Goal: Communication & Community: Participate in discussion

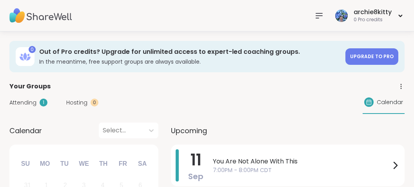
click at [322, 10] on div at bounding box center [319, 16] width 16 height 16
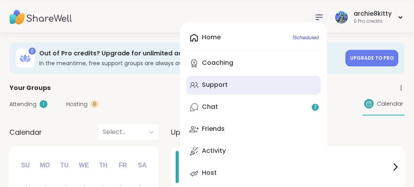
click at [241, 80] on link "Support" at bounding box center [253, 85] width 135 height 19
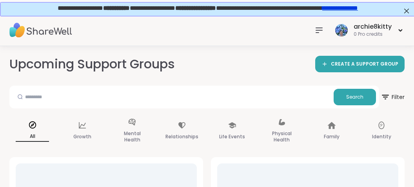
click at [318, 31] on icon at bounding box center [319, 29] width 9 height 9
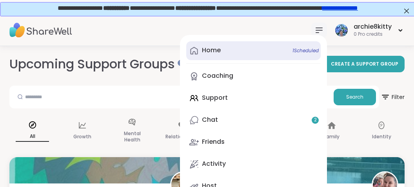
click at [218, 51] on div "Home 1 Scheduled" at bounding box center [211, 50] width 19 height 9
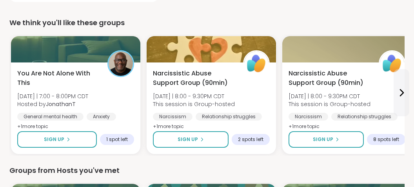
scroll to position [278, 0]
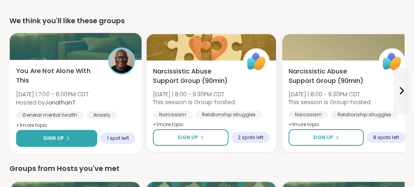
click at [43, 135] on button "Sign Up" at bounding box center [56, 138] width 81 height 17
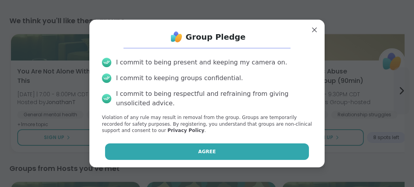
click at [140, 145] on button "Agree" at bounding box center [207, 151] width 204 height 16
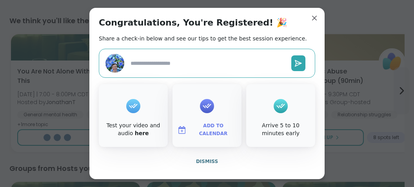
type textarea "*"
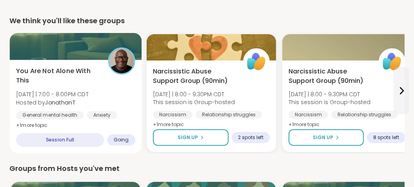
click at [78, 44] on div at bounding box center [76, 46] width 132 height 27
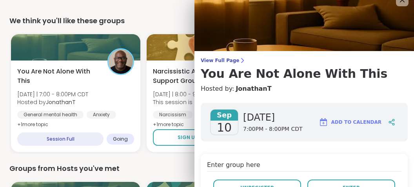
scroll to position [0, 0]
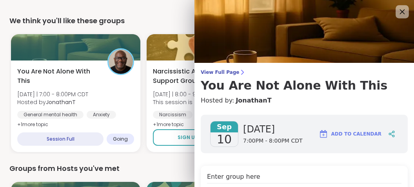
click at [398, 11] on icon at bounding box center [402, 12] width 10 height 10
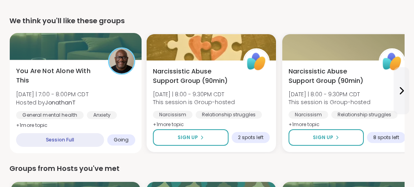
click at [86, 47] on div at bounding box center [76, 46] width 132 height 27
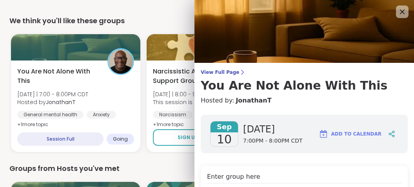
click at [351, 101] on h4 "Hosted by: JonathanT" at bounding box center [304, 100] width 207 height 9
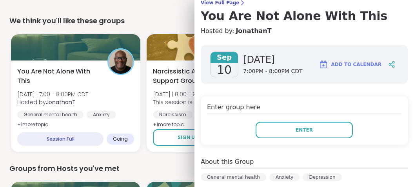
scroll to position [98, 0]
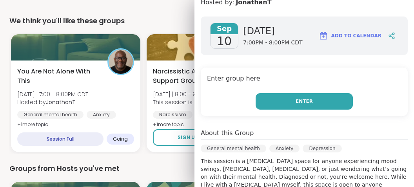
click at [334, 99] on button "Enter" at bounding box center [304, 101] width 97 height 16
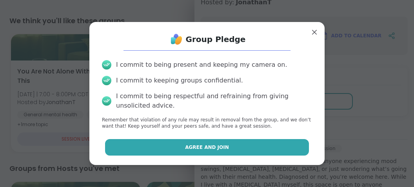
click at [239, 150] on button "Agree and Join" at bounding box center [207, 147] width 204 height 16
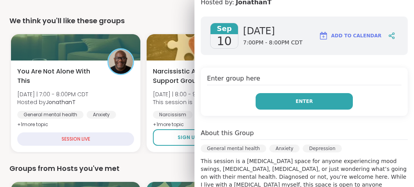
click at [299, 100] on span "Enter" at bounding box center [304, 101] width 17 height 7
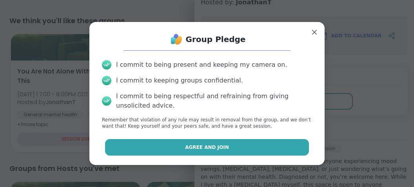
click at [253, 145] on button "Agree and Join" at bounding box center [207, 147] width 204 height 16
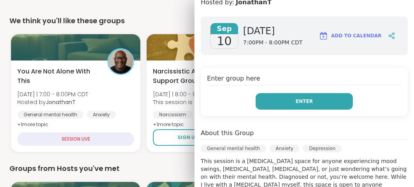
click at [295, 96] on button "Enter" at bounding box center [304, 101] width 97 height 16
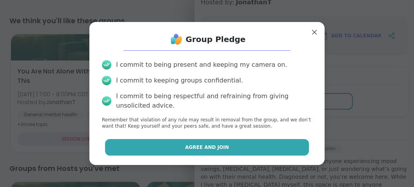
click at [255, 145] on button "Agree and Join" at bounding box center [207, 147] width 204 height 16
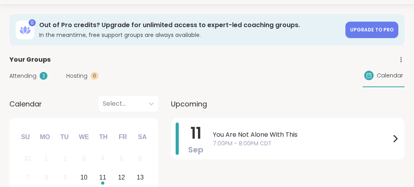
scroll to position [0, 0]
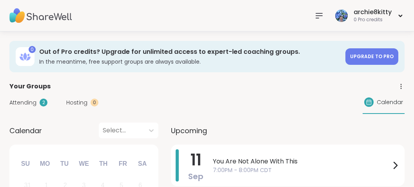
click at [40, 102] on div "2" at bounding box center [44, 102] width 8 height 8
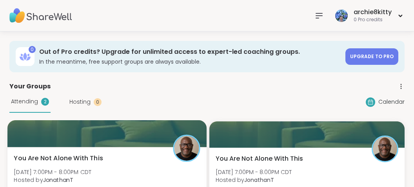
click at [63, 158] on span "You Are Not Alone With This" at bounding box center [58, 157] width 89 height 9
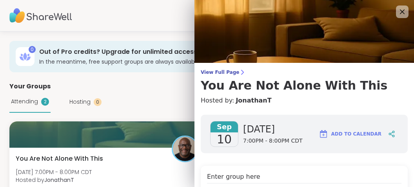
click at [268, 174] on h4 "Enter group here" at bounding box center [304, 177] width 195 height 11
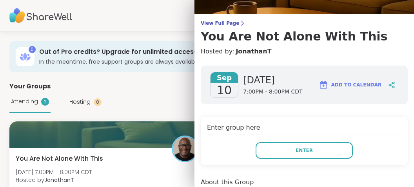
scroll to position [74, 0]
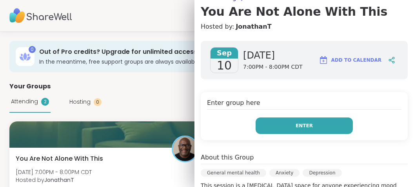
click at [309, 124] on span "Enter" at bounding box center [304, 125] width 17 height 7
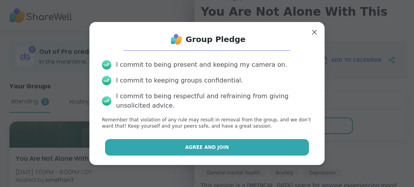
click at [277, 149] on button "Agree and Join" at bounding box center [207, 147] width 204 height 16
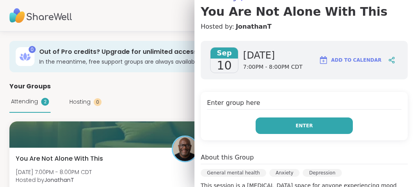
click at [298, 123] on span "Enter" at bounding box center [304, 125] width 17 height 7
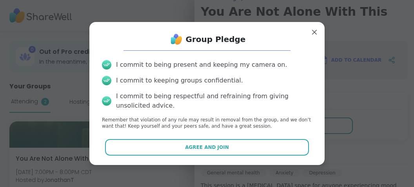
click at [290, 113] on div "I commit to being present and keeping my camera on. I commit to keeping groups …" at bounding box center [207, 95] width 223 height 82
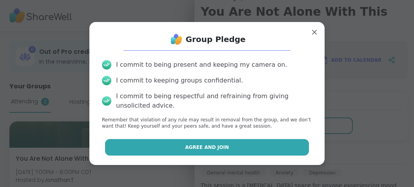
click at [190, 143] on button "Agree and Join" at bounding box center [207, 147] width 204 height 16
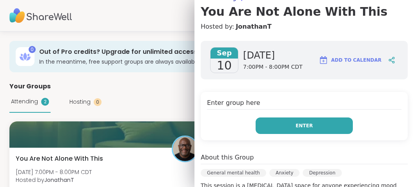
click at [270, 122] on button "Enter" at bounding box center [304, 125] width 97 height 16
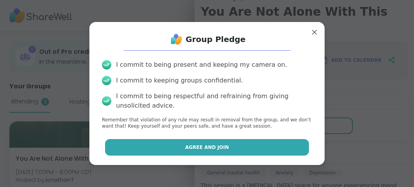
click at [236, 148] on button "Agree and Join" at bounding box center [207, 147] width 204 height 16
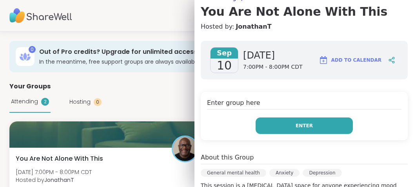
click at [296, 120] on button "Enter" at bounding box center [304, 125] width 97 height 16
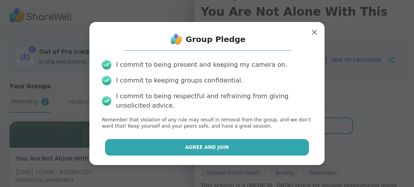
click at [254, 146] on button "Agree and Join" at bounding box center [207, 147] width 204 height 16
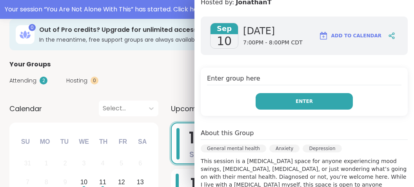
click at [309, 105] on button "Enter" at bounding box center [304, 101] width 97 height 16
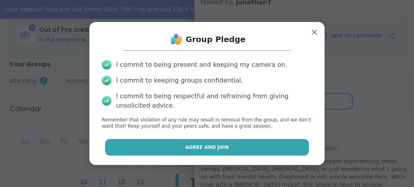
click at [220, 145] on span "Agree and Join" at bounding box center [207, 147] width 44 height 7
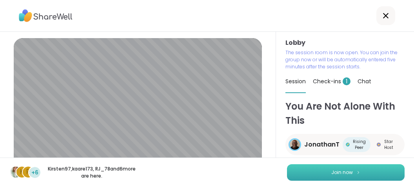
click at [318, 170] on button "Join now" at bounding box center [346, 172] width 118 height 16
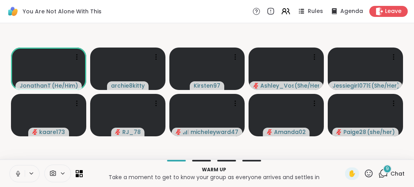
click at [384, 171] on icon at bounding box center [383, 173] width 10 height 10
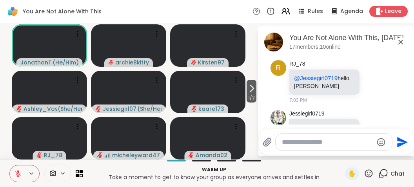
scroll to position [5192, 0]
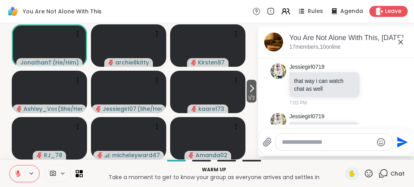
click at [402, 42] on icon at bounding box center [400, 41] width 9 height 9
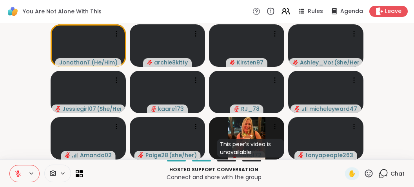
click at [385, 171] on icon at bounding box center [383, 173] width 10 height 10
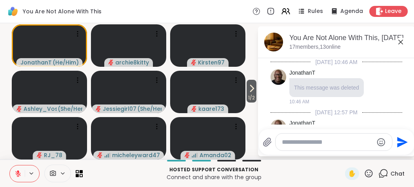
scroll to position [5184, 0]
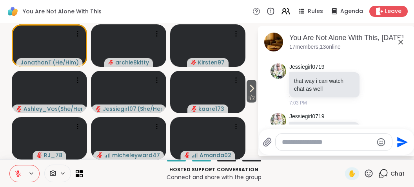
click at [344, 144] on textarea "Type your message" at bounding box center [327, 142] width 91 height 8
type textarea "***"
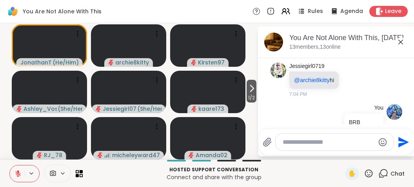
scroll to position [5334, 0]
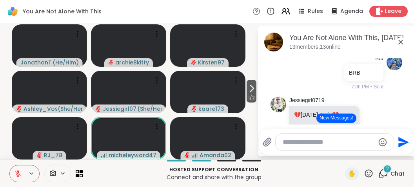
click at [400, 42] on icon at bounding box center [400, 41] width 9 height 9
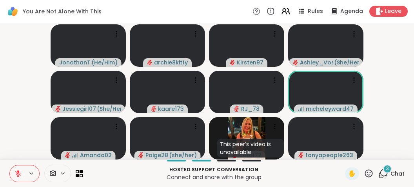
click at [400, 42] on video-player-container "JonathanT ( He/Him ) archie8kitty Kirsten97 [PERSON_NAME] ( She/Her ) Jessiegir…" at bounding box center [207, 91] width 405 height 130
click at [387, 166] on span "10" at bounding box center [387, 168] width 5 height 7
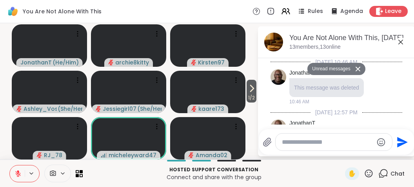
scroll to position [6387, 0]
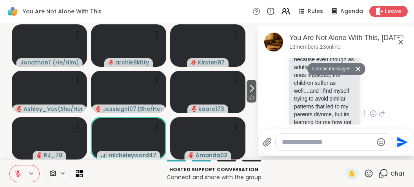
click at [386, 115] on div "Jessiegirl0719 im also a child of divorce. its never easy when there are kids i…" at bounding box center [337, 114] width 132 height 215
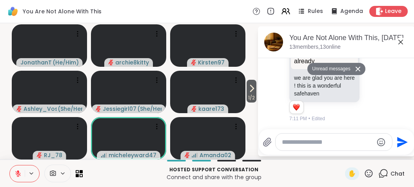
scroll to position [5969, 0]
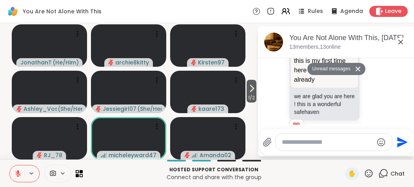
click at [400, 39] on icon at bounding box center [400, 41] width 9 height 9
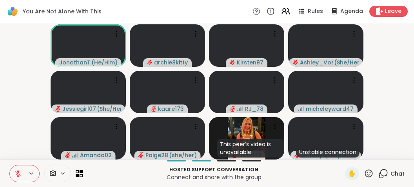
click at [18, 175] on icon at bounding box center [18, 173] width 7 height 7
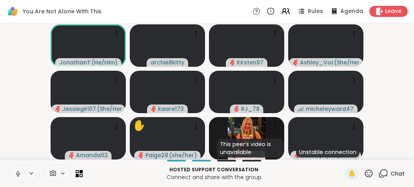
click at [18, 175] on icon at bounding box center [18, 173] width 4 height 2
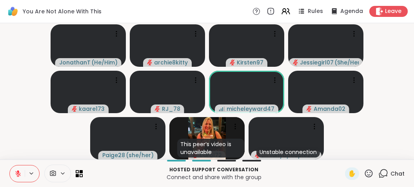
click at [18, 173] on icon at bounding box center [18, 171] width 2 height 3
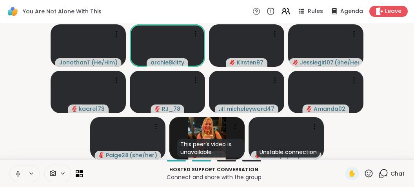
click at [18, 173] on icon at bounding box center [18, 173] width 7 height 7
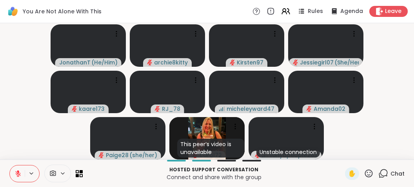
click at [18, 173] on icon at bounding box center [18, 171] width 2 height 3
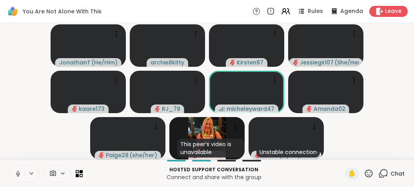
click at [18, 173] on icon at bounding box center [18, 173] width 7 height 7
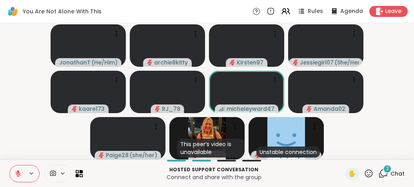
click at [386, 170] on div "2" at bounding box center [387, 168] width 9 height 9
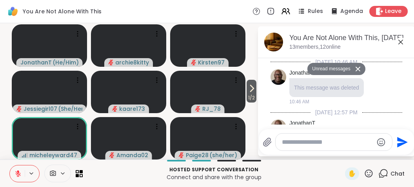
scroll to position [6603, 0]
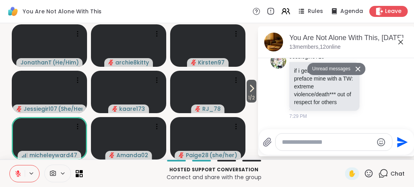
click at [380, 126] on div "JonathanT Jessiegirl0719 if i get time to share i will preface mine with a TW: …" at bounding box center [337, 172] width 96 height 92
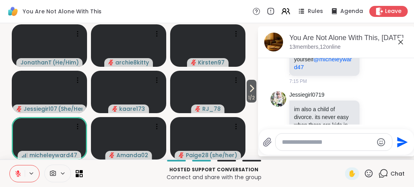
scroll to position [6332, 0]
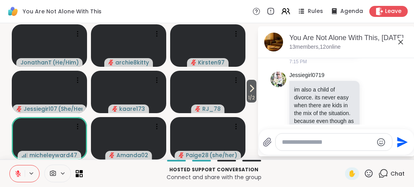
click at [402, 43] on icon at bounding box center [400, 42] width 5 height 5
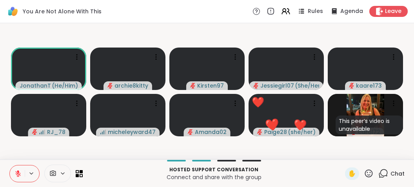
click at [17, 171] on icon at bounding box center [18, 171] width 2 height 3
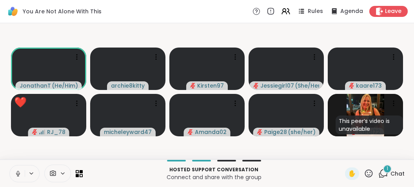
click at [17, 171] on icon at bounding box center [18, 173] width 2 height 4
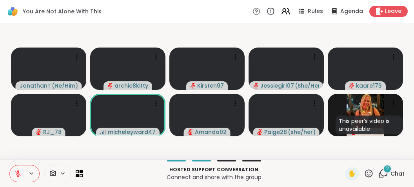
click at [387, 168] on span "2" at bounding box center [387, 168] width 3 height 7
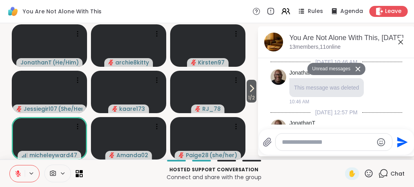
scroll to position [6844, 0]
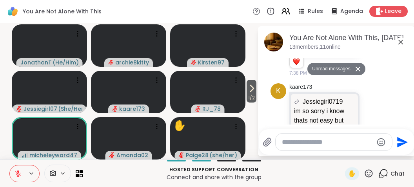
click at [380, 100] on div "kaare173 Jessiegirl0719 im so sorry i know thats not easy but you stay motivate…" at bounding box center [337, 151] width 96 height 136
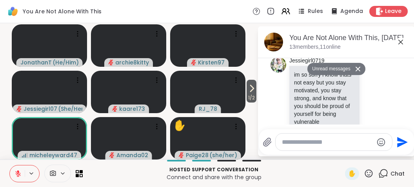
scroll to position [6746, 0]
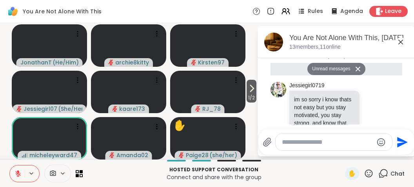
click at [400, 41] on icon at bounding box center [400, 42] width 5 height 5
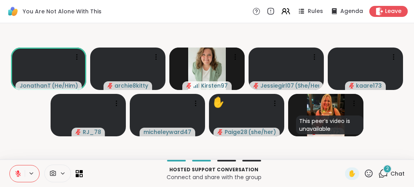
click at [18, 173] on icon at bounding box center [18, 171] width 2 height 3
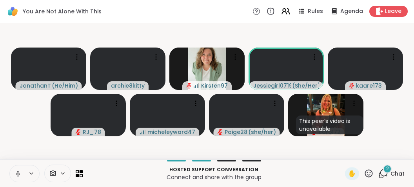
click at [18, 173] on icon at bounding box center [18, 173] width 2 height 4
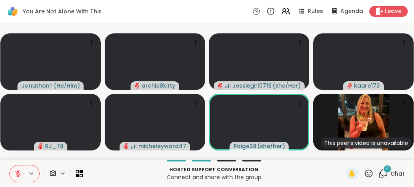
click at [16, 172] on icon at bounding box center [18, 173] width 7 height 7
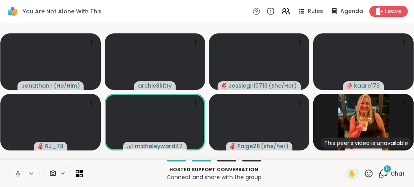
click at [16, 172] on icon at bounding box center [18, 173] width 7 height 7
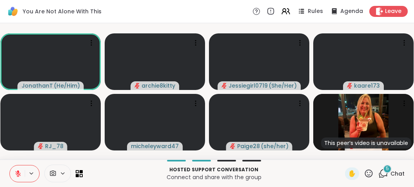
click at [10, 178] on button at bounding box center [17, 173] width 15 height 16
click at [16, 172] on icon at bounding box center [18, 173] width 7 height 7
click at [18, 170] on button at bounding box center [17, 173] width 15 height 16
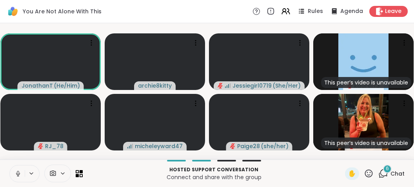
click at [18, 170] on button at bounding box center [17, 173] width 15 height 16
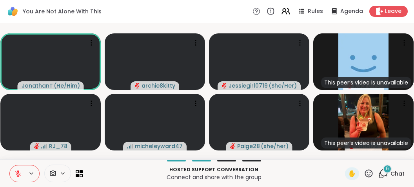
click at [18, 170] on button at bounding box center [17, 173] width 15 height 16
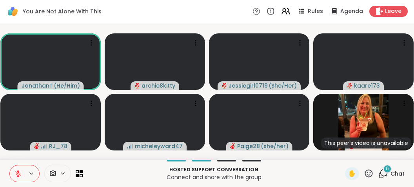
click at [18, 170] on button at bounding box center [17, 173] width 15 height 16
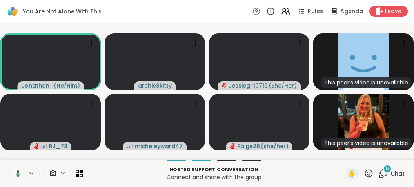
click at [18, 170] on button at bounding box center [17, 173] width 16 height 16
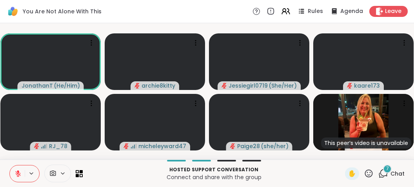
click at [386, 169] on div "7" at bounding box center [387, 168] width 9 height 9
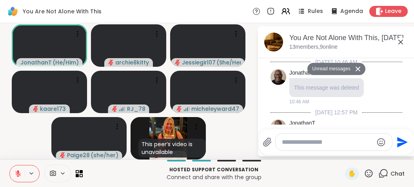
scroll to position [7696, 0]
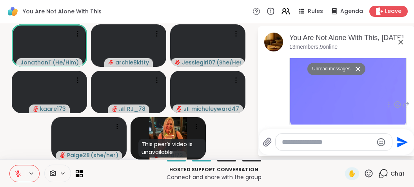
click at [396, 102] on div "Jessiegirl0719 [DOMAIN_NAME] Divorce / Long Term Relationship Going through a d…" at bounding box center [337, 105] width 132 height 178
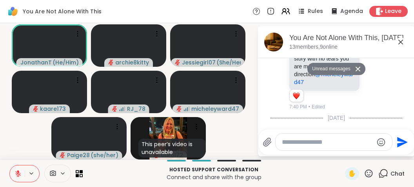
scroll to position [6934, 0]
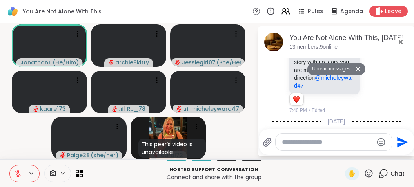
click at [399, 42] on icon at bounding box center [400, 41] width 9 height 9
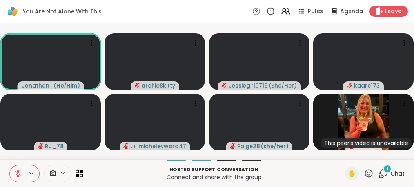
click at [385, 173] on icon at bounding box center [383, 173] width 10 height 10
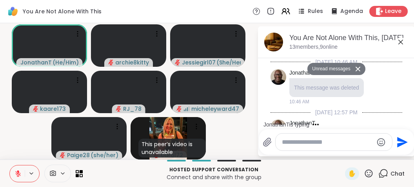
scroll to position [7912, 0]
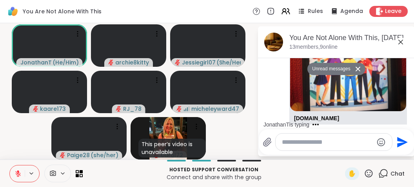
click at [405, 106] on li "Jessiegirl0719 [DOMAIN_NAME] Stop The Abuse, We Are Stronger Together Hi my nam…" at bounding box center [337, 89] width 142 height 178
click at [403, 90] on li "Jessiegirl0719 [DOMAIN_NAME] Stop The Abuse, We Are Stronger Together Hi my nam…" at bounding box center [337, 89] width 142 height 178
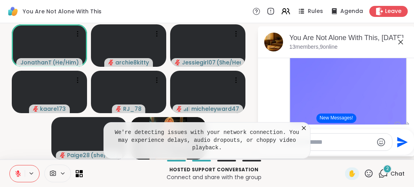
scroll to position [7690, 0]
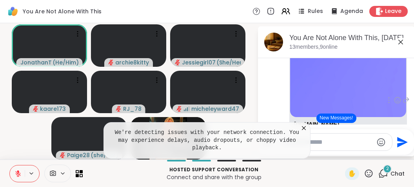
click at [328, 160] on link "[DOMAIN_NAME][URL]" at bounding box center [324, 163] width 60 height 6
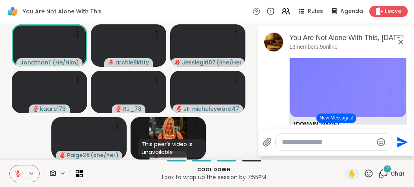
click at [359, 142] on textarea "Type your message" at bounding box center [327, 142] width 91 height 8
click at [391, 98] on div "Jessiegirl0719 [DOMAIN_NAME] Divorce / Long Term Relationship Going through a d…" at bounding box center [337, 100] width 132 height 189
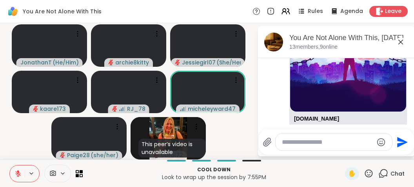
scroll to position [8603, 0]
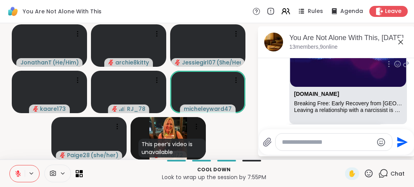
click at [298, 129] on link "[DOMAIN_NAME][URL]" at bounding box center [324, 132] width 60 height 6
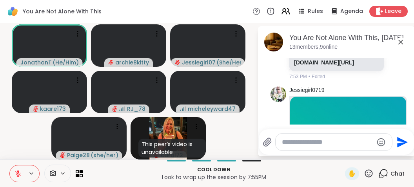
click at [19, 171] on icon at bounding box center [18, 173] width 7 height 7
click at [17, 171] on icon at bounding box center [18, 173] width 7 height 7
click at [17, 171] on icon at bounding box center [18, 171] width 2 height 3
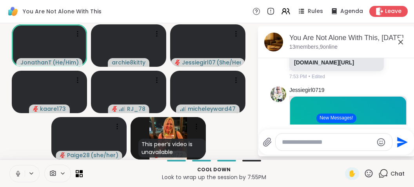
click at [16, 169] on button at bounding box center [17, 173] width 15 height 16
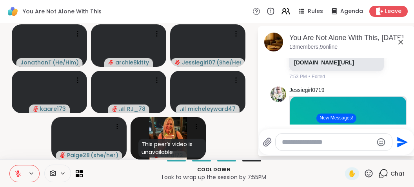
click at [16, 169] on button at bounding box center [17, 173] width 15 height 16
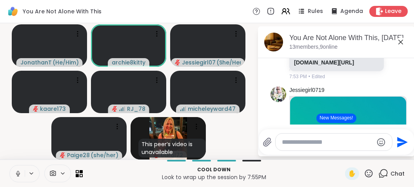
click at [16, 170] on button at bounding box center [17, 173] width 15 height 16
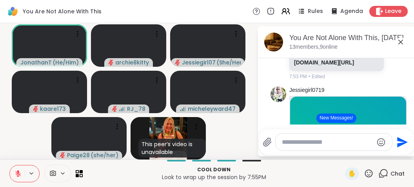
click at [340, 144] on textarea "Type your message" at bounding box center [327, 142] width 91 height 8
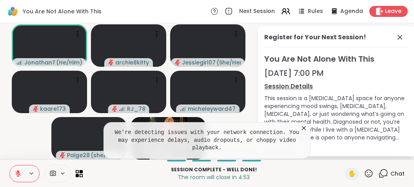
click at [394, 32] on div "Register for Your Next Session! You Are Not Alone With This [DATE] 7:00 PM Sess…" at bounding box center [336, 91] width 157 height 130
click at [398, 34] on icon at bounding box center [399, 37] width 9 height 9
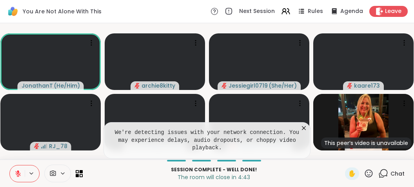
click at [14, 174] on button at bounding box center [17, 173] width 15 height 16
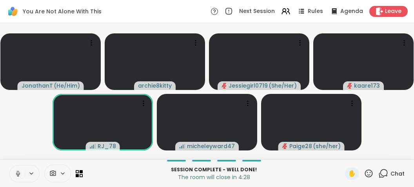
click at [15, 174] on icon at bounding box center [18, 173] width 7 height 7
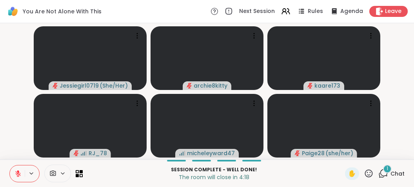
click at [388, 169] on span "1" at bounding box center [388, 168] width 2 height 7
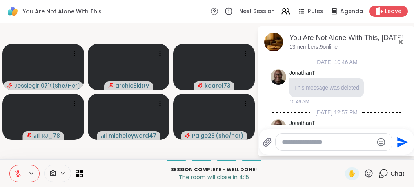
scroll to position [9111, 0]
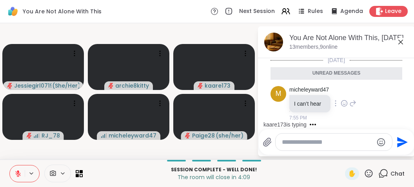
click at [374, 93] on div "m micheleyward47 I can’t hear 7:55 PM" at bounding box center [337, 104] width 132 height 42
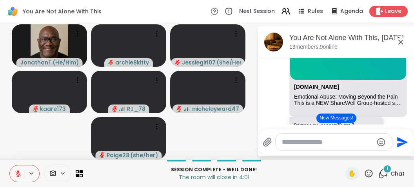
scroll to position [8767, 0]
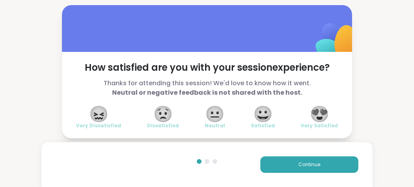
click at [321, 111] on span "😍" at bounding box center [320, 114] width 20 height 14
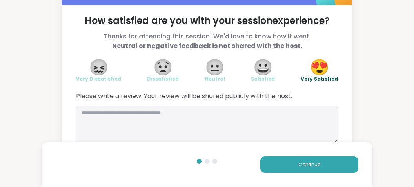
scroll to position [51, 0]
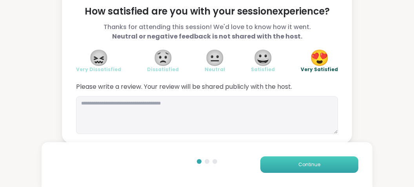
click at [306, 162] on span "Continue" at bounding box center [309, 164] width 22 height 7
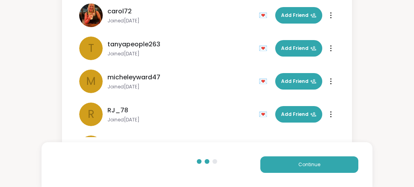
scroll to position [130, 0]
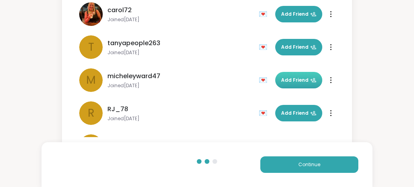
click at [288, 76] on span "Add Friend" at bounding box center [298, 79] width 35 height 7
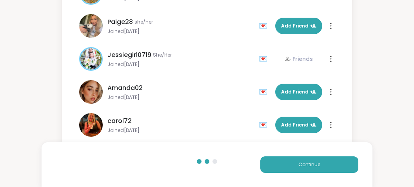
scroll to position [0, 0]
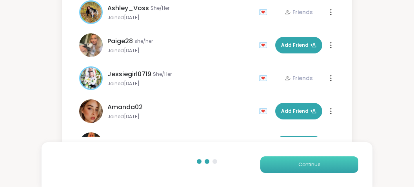
click at [290, 161] on button "Continue" at bounding box center [309, 164] width 98 height 16
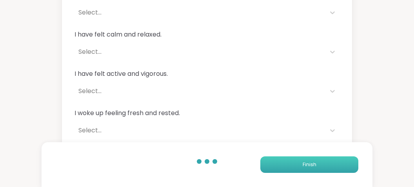
click at [290, 161] on button "Finish" at bounding box center [309, 164] width 98 height 16
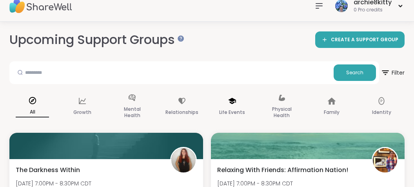
scroll to position [20, 0]
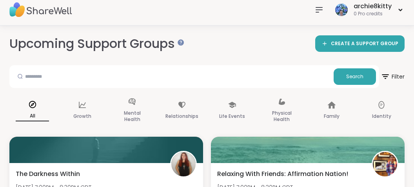
click at [317, 11] on icon at bounding box center [319, 9] width 9 height 9
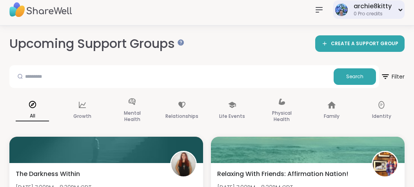
click at [375, 7] on div "archie8kitty" at bounding box center [373, 6] width 38 height 9
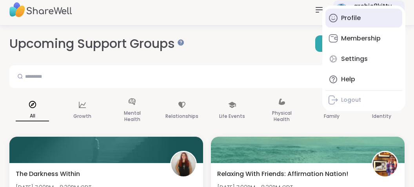
click at [350, 19] on div "Profile" at bounding box center [351, 18] width 20 height 9
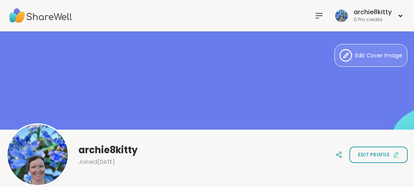
click at [317, 13] on icon at bounding box center [319, 15] width 9 height 9
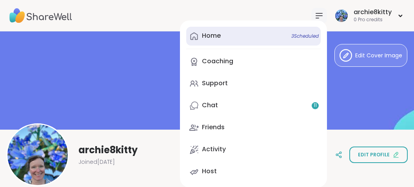
click at [233, 40] on link "Home 3 Scheduled" at bounding box center [253, 36] width 135 height 19
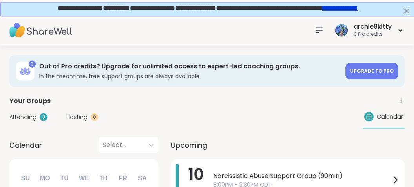
click at [30, 116] on span "Attending" at bounding box center [22, 117] width 27 height 8
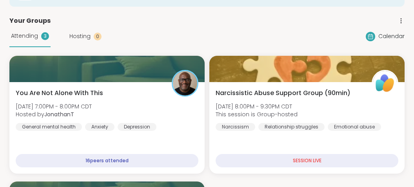
scroll to position [104, 0]
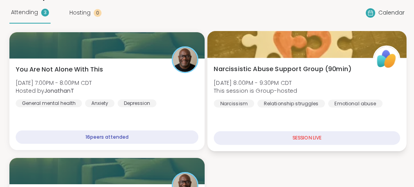
click at [258, 139] on div "SESSION LIVE" at bounding box center [307, 138] width 186 height 14
click at [257, 67] on span "Narcissistic Abuse Support Group (90min)" at bounding box center [283, 68] width 138 height 9
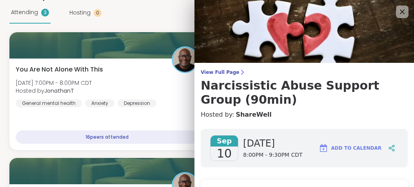
click at [338, 107] on div "View Full Page Narcissistic Abuse Support Group (90min) Hosted by: ShareWell" at bounding box center [305, 94] width 220 height 50
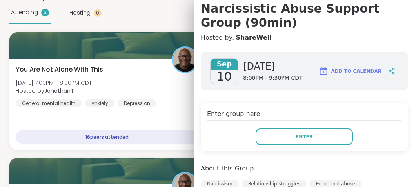
scroll to position [98, 0]
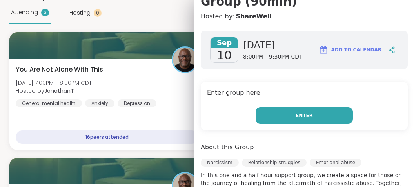
click at [334, 112] on button "Enter" at bounding box center [304, 115] width 97 height 16
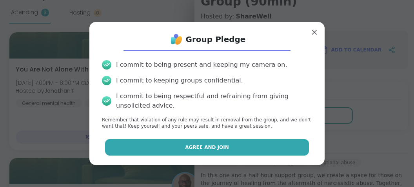
click at [247, 149] on button "Agree and Join" at bounding box center [207, 147] width 204 height 16
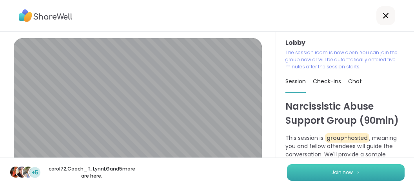
click at [351, 173] on span "Join now" at bounding box center [342, 172] width 22 height 7
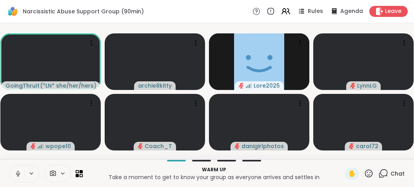
click at [16, 171] on icon at bounding box center [18, 173] width 7 height 7
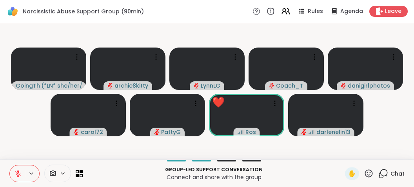
click at [17, 175] on icon at bounding box center [17, 173] width 5 height 5
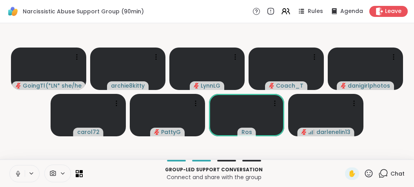
click at [17, 175] on icon at bounding box center [18, 173] width 4 height 2
click at [15, 173] on icon at bounding box center [18, 173] width 7 height 7
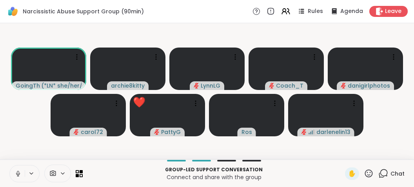
click at [15, 173] on icon at bounding box center [18, 173] width 7 height 7
click at [16, 175] on icon at bounding box center [18, 173] width 7 height 7
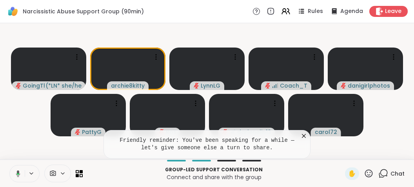
click at [16, 175] on icon at bounding box center [16, 173] width 7 height 7
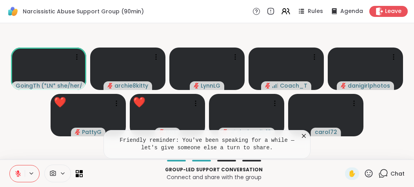
click at [16, 175] on icon at bounding box center [18, 173] width 7 height 7
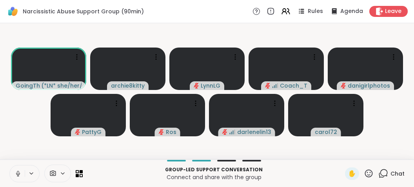
click at [16, 175] on icon at bounding box center [18, 173] width 4 height 2
click at [16, 175] on icon at bounding box center [18, 173] width 7 height 7
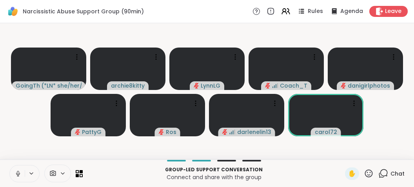
click at [16, 176] on icon at bounding box center [18, 173] width 7 height 7
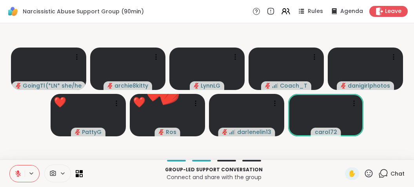
click at [16, 174] on icon at bounding box center [18, 173] width 7 height 7
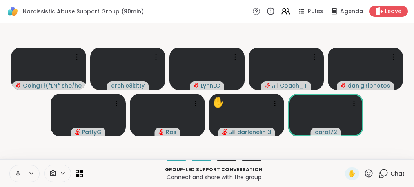
click at [14, 170] on button at bounding box center [17, 173] width 15 height 16
click at [15, 171] on icon at bounding box center [18, 173] width 7 height 7
click at [14, 172] on button at bounding box center [17, 173] width 15 height 16
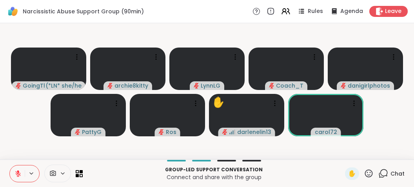
click at [14, 172] on button at bounding box center [17, 173] width 15 height 16
click at [16, 173] on icon at bounding box center [18, 173] width 7 height 7
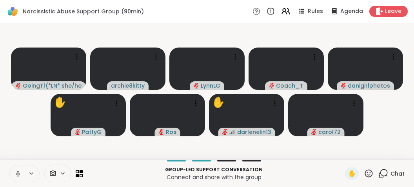
click at [16, 173] on icon at bounding box center [18, 173] width 7 height 7
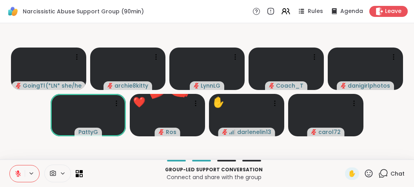
click at [14, 127] on video-player-container "GoingThruIt ( *LN* she/her/hers ) archie8kitty LynnLG Coach_T danigirlphotos Pa…" at bounding box center [207, 91] width 405 height 130
click at [384, 175] on icon at bounding box center [383, 173] width 10 height 10
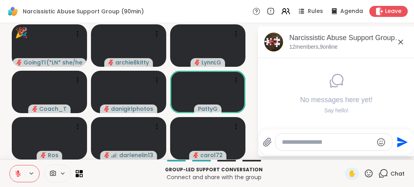
click at [326, 143] on textarea "Type your message" at bounding box center [327, 142] width 91 height 8
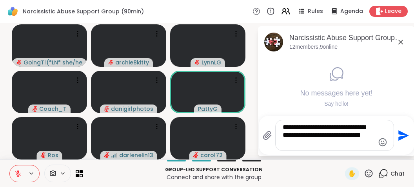
type textarea "**********"
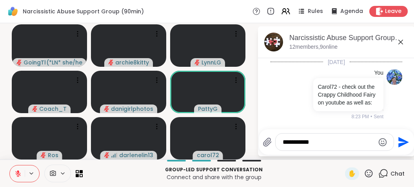
type textarea "**********"
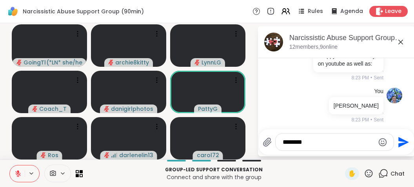
type textarea "*********"
type textarea "**********"
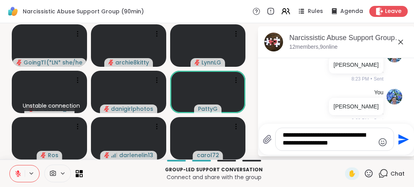
type textarea "**********"
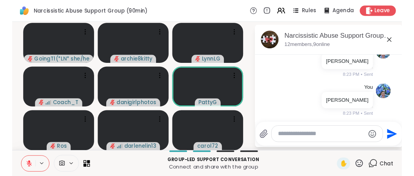
scroll to position [179, 0]
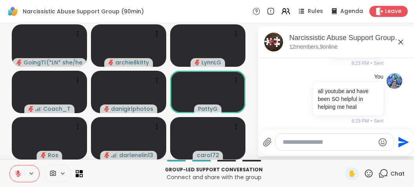
click at [402, 40] on icon at bounding box center [400, 41] width 9 height 9
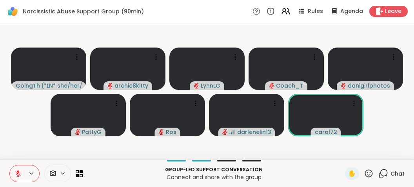
click at [20, 171] on icon at bounding box center [18, 173] width 7 height 7
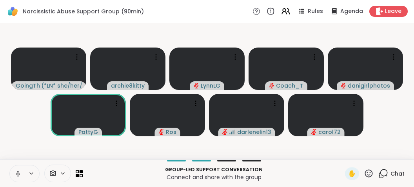
click at [16, 173] on icon at bounding box center [18, 173] width 7 height 7
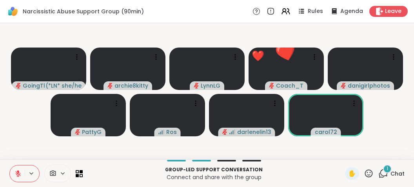
click at [16, 169] on button at bounding box center [17, 173] width 15 height 16
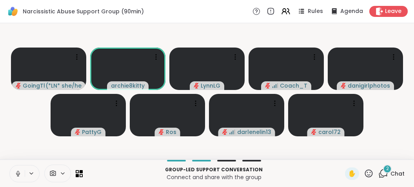
click at [15, 169] on button at bounding box center [17, 173] width 15 height 16
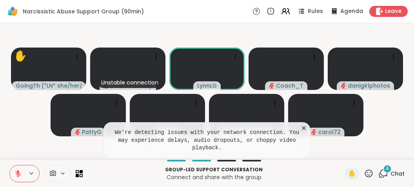
click at [18, 174] on icon at bounding box center [17, 173] width 5 height 5
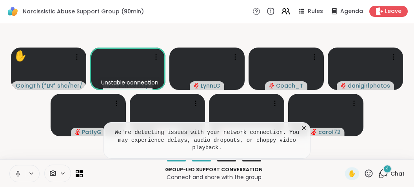
click at [302, 132] on icon at bounding box center [304, 128] width 8 height 8
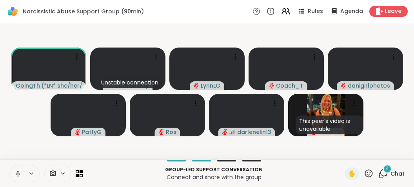
click at [18, 172] on icon at bounding box center [18, 173] width 2 height 4
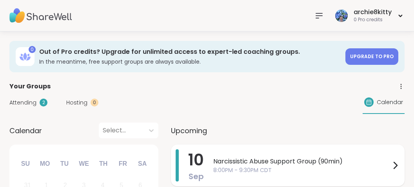
click at [258, 158] on span "Narcissistic Abuse Support Group (90min)" at bounding box center [301, 160] width 177 height 9
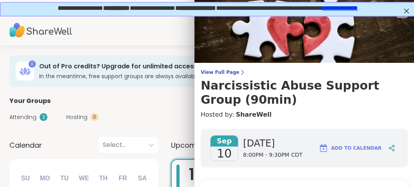
click at [319, 115] on h4 "Hosted by: ShareWell" at bounding box center [304, 114] width 207 height 9
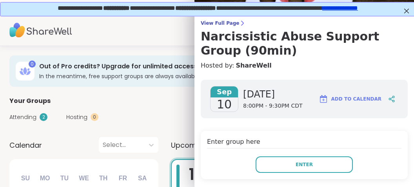
scroll to position [74, 0]
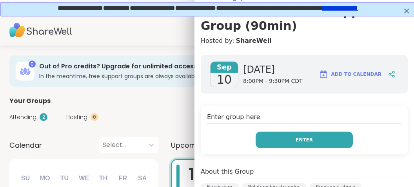
click at [316, 135] on button "Enter" at bounding box center [304, 139] width 97 height 16
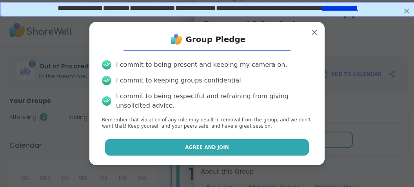
click at [223, 149] on span "Agree and Join" at bounding box center [207, 147] width 44 height 7
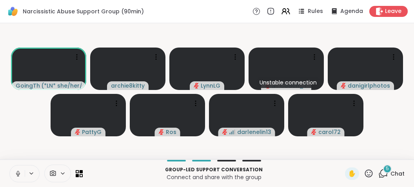
click at [25, 111] on video-player-container "GoingThruIt ( *LN* she/her/hers ) archie8kitty LynnLG Unstable connection Coach…" at bounding box center [207, 91] width 405 height 130
click at [16, 174] on icon at bounding box center [18, 173] width 7 height 7
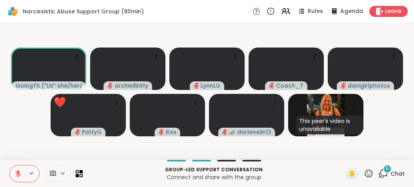
click at [389, 170] on span "5" at bounding box center [387, 168] width 3 height 7
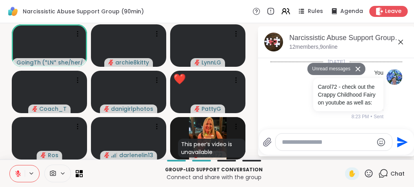
scroll to position [583, 0]
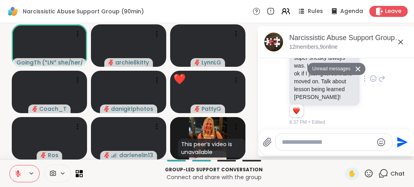
click at [370, 111] on div "PattyG My spouse spies and is super sneaky always was. I just thought it was ok…" at bounding box center [337, 79] width 96 height 94
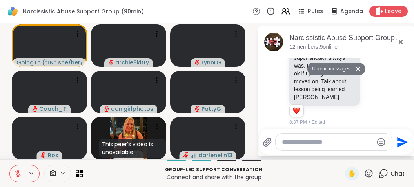
click at [19, 169] on button at bounding box center [17, 173] width 15 height 16
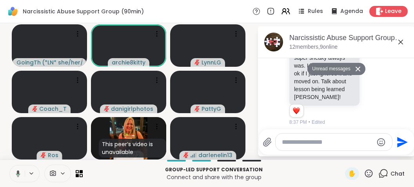
click at [20, 170] on button at bounding box center [17, 173] width 16 height 16
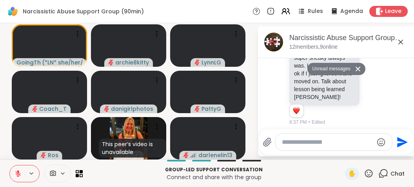
click at [20, 170] on icon at bounding box center [18, 173] width 7 height 7
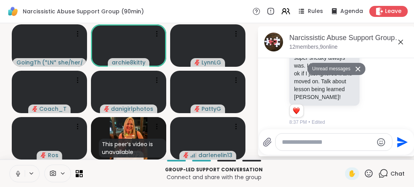
click at [20, 170] on icon at bounding box center [18, 173] width 7 height 7
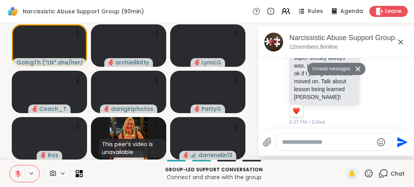
click at [400, 42] on icon at bounding box center [400, 41] width 9 height 9
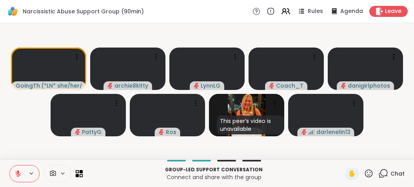
click at [387, 172] on icon at bounding box center [383, 173] width 10 height 10
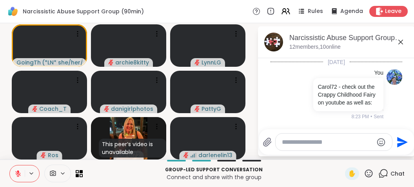
scroll to position [557, 0]
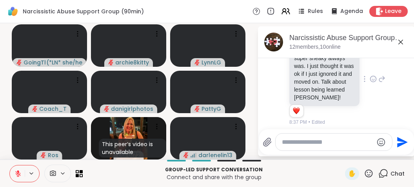
click at [371, 120] on div "PattyG My spouse spies and is super sneaky always was. I just thought it was ok…" at bounding box center [337, 79] width 96 height 94
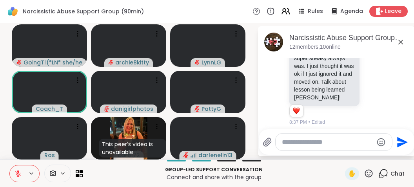
click at [399, 43] on icon at bounding box center [400, 41] width 9 height 9
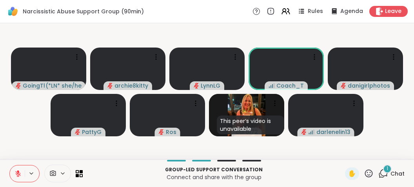
click at [300, 150] on video-player-container "GoingThruIt ( *LN* she/her/hers ) archie8kitty LynnLG Coach_T danigirlphotos Pa…" at bounding box center [207, 91] width 405 height 130
click at [389, 167] on div "1" at bounding box center [387, 168] width 9 height 9
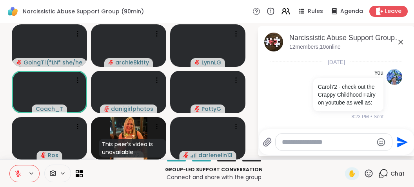
scroll to position [624, 0]
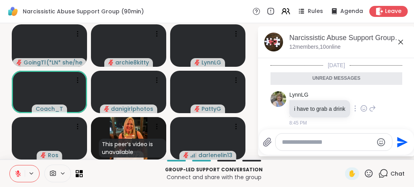
click at [393, 89] on div "LynnLG i have to grab a drink 8:45 PM" at bounding box center [337, 109] width 132 height 42
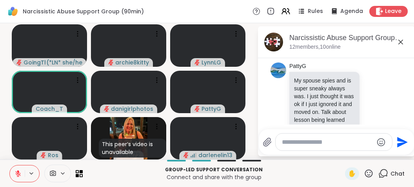
scroll to position [551, 0]
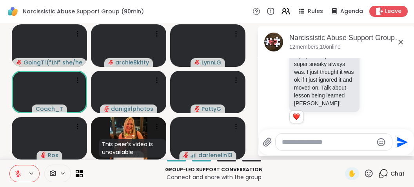
click at [327, 143] on textarea "Type your message" at bounding box center [327, 142] width 91 height 8
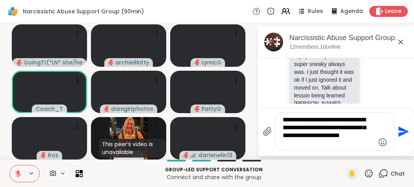
scroll to position [0, 0]
type textarea "**********"
click at [398, 133] on icon "Send" at bounding box center [403, 131] width 13 height 13
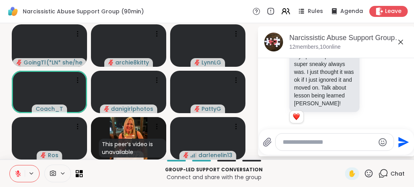
scroll to position [679, 0]
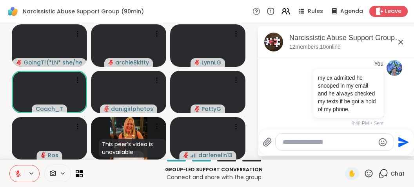
click at [400, 40] on icon at bounding box center [400, 41] width 9 height 9
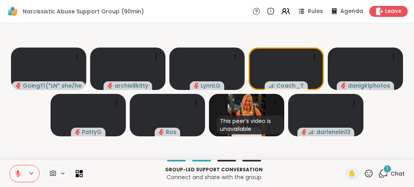
click at [388, 169] on span "1" at bounding box center [388, 168] width 2 height 7
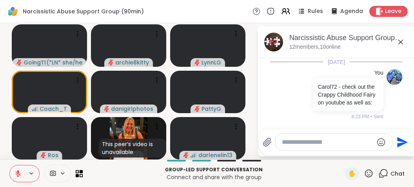
scroll to position [762, 0]
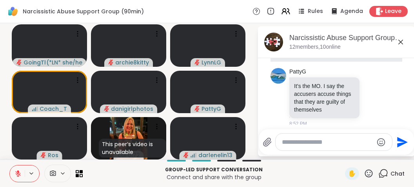
click at [292, 142] on textarea "Type your message" at bounding box center [327, 142] width 91 height 8
type textarea "*"
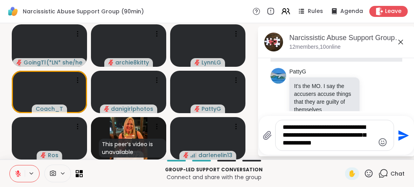
type textarea "**********"
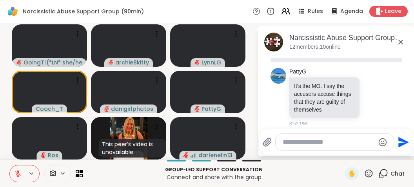
scroll to position [809, 0]
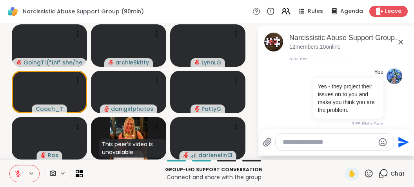
click at [401, 41] on icon at bounding box center [400, 42] width 5 height 5
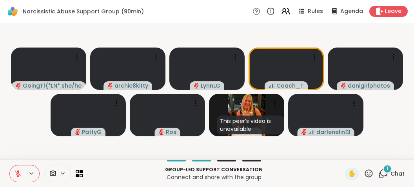
click at [386, 168] on div "1" at bounding box center [387, 168] width 9 height 9
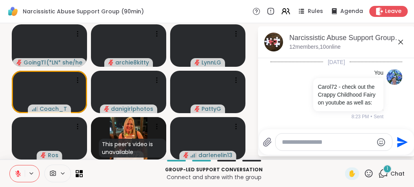
scroll to position [954, 0]
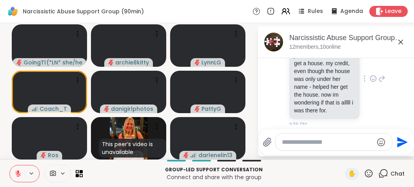
click at [381, 113] on div "GoingThruIt omg i think i was mostly just used - so she could get a house. my c…" at bounding box center [337, 78] width 96 height 98
click at [340, 148] on div at bounding box center [334, 141] width 116 height 17
click at [343, 142] on textarea "Type your message" at bounding box center [327, 142] width 91 height 8
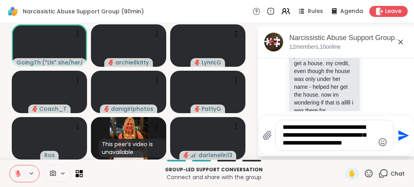
scroll to position [0, 0]
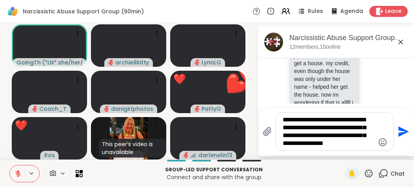
type textarea "**********"
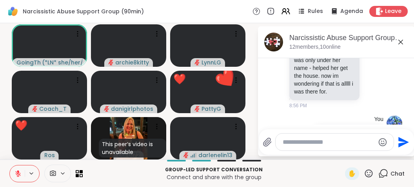
scroll to position [1016, 0]
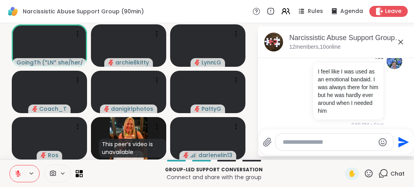
click at [402, 40] on icon at bounding box center [400, 42] width 5 height 5
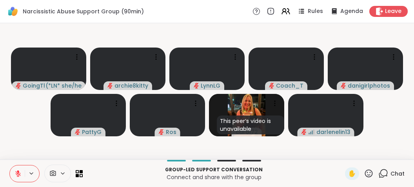
click at [20, 170] on icon at bounding box center [18, 173] width 7 height 7
click at [18, 172] on icon at bounding box center [18, 173] width 2 height 4
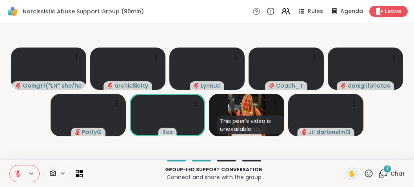
click at [388, 167] on span "1" at bounding box center [388, 168] width 2 height 7
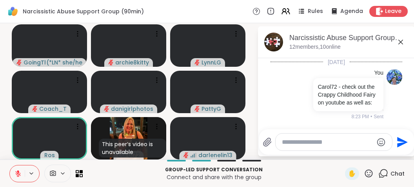
scroll to position [1186, 0]
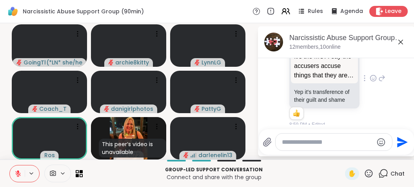
click at [383, 119] on div "Coach_T PattyG It’s the MO. I say the accusers accuse things that they are guil…" at bounding box center [337, 78] width 96 height 100
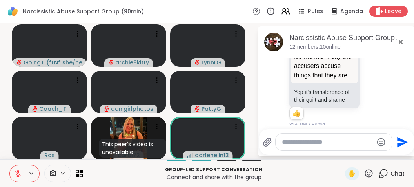
click at [400, 41] on icon at bounding box center [400, 41] width 9 height 9
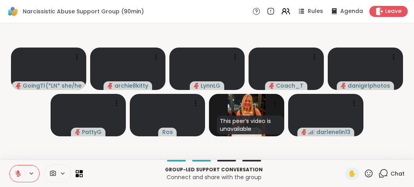
click at [16, 169] on button at bounding box center [17, 173] width 15 height 16
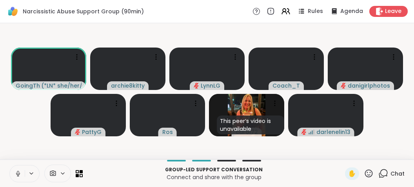
click at [16, 169] on button at bounding box center [17, 173] width 15 height 16
click at [383, 173] on icon at bounding box center [383, 173] width 10 height 10
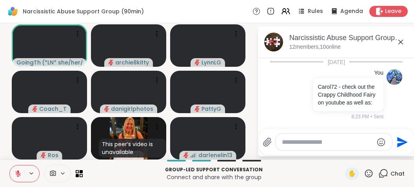
scroll to position [1159, 0]
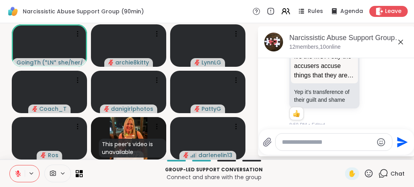
click at [402, 42] on icon at bounding box center [400, 41] width 9 height 9
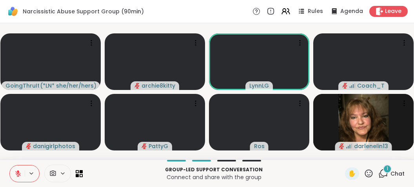
click at [15, 171] on icon at bounding box center [17, 173] width 5 height 5
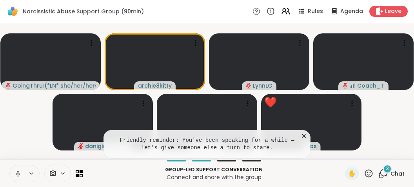
click at [303, 138] on icon at bounding box center [304, 136] width 8 height 8
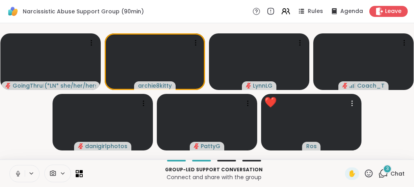
click at [303, 138] on div at bounding box center [311, 122] width 100 height 56
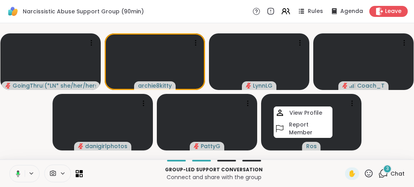
click at [383, 136] on video-player-container "GoingThruIt ( *LN* she/her/hers ) archie8kitty LynnLG Coach_T danigirlphotos Pa…" at bounding box center [207, 91] width 405 height 130
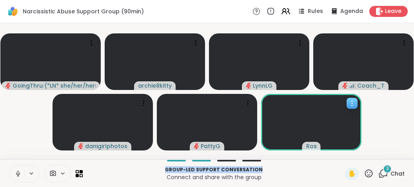
drag, startPoint x: 336, startPoint y: 151, endPoint x: 314, endPoint y: 168, distance: 28.0
click at [314, 150] on div "Ros" at bounding box center [311, 122] width 100 height 56
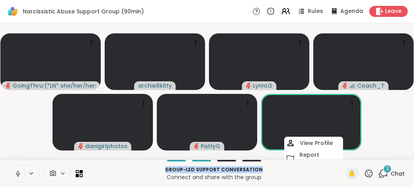
click at [16, 175] on icon at bounding box center [18, 173] width 7 height 7
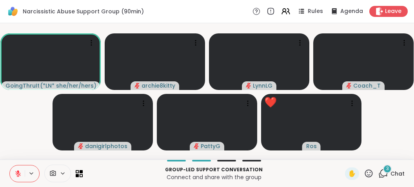
click at [389, 171] on span "3" at bounding box center [387, 168] width 3 height 7
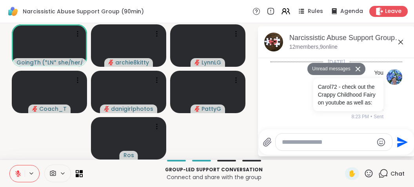
scroll to position [1333, 0]
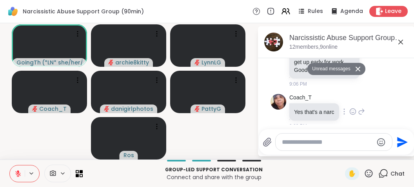
click at [367, 113] on div "Coach_T Yes that's a narc 9:08 PM" at bounding box center [337, 112] width 132 height 42
click at [400, 40] on icon at bounding box center [400, 41] width 9 height 9
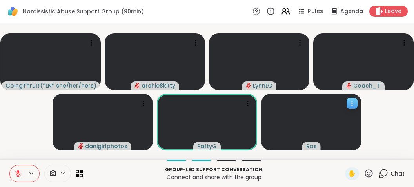
drag, startPoint x: 400, startPoint y: 40, endPoint x: 310, endPoint y: 96, distance: 106.0
click at [0, 0] on slot "GoingThruIt ( *LN* she/her/hers ) archie8kitty LynnLG Coach_T danigirlphotos Pa…" at bounding box center [0, 0] width 0 height 0
click at [384, 117] on video-player-container "GoingThruIt ( *LN* she/her/hers ) archie8kitty LynnLG Coach_T danigirlphotos Pa…" at bounding box center [207, 91] width 405 height 130
click at [384, 118] on video-player-container "GoingThruIt ( *LN* she/her/hers ) archie8kitty LynnLG Coach_T danigirlphotos Pa…" at bounding box center [207, 91] width 405 height 130
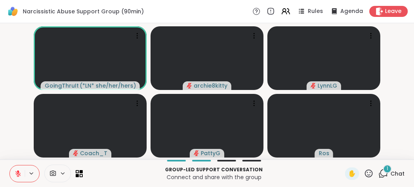
click at [387, 169] on div "1" at bounding box center [387, 168] width 9 height 9
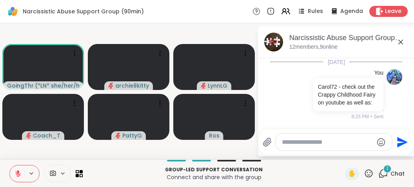
scroll to position [1383, 0]
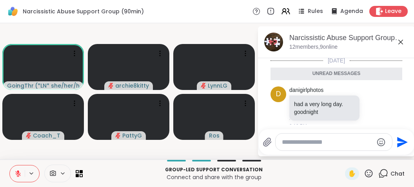
click at [400, 42] on icon at bounding box center [400, 42] width 5 height 5
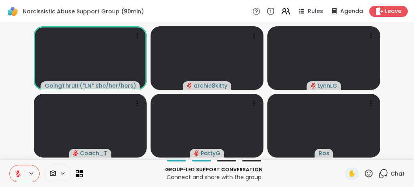
drag, startPoint x: 26, startPoint y: 173, endPoint x: 15, endPoint y: 169, distance: 12.3
click at [15, 169] on div at bounding box center [24, 173] width 30 height 17
click at [387, 171] on icon at bounding box center [383, 173] width 10 height 10
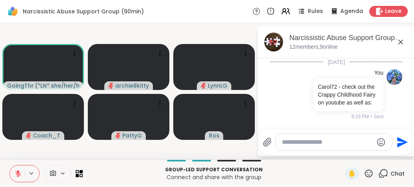
scroll to position [1368, 0]
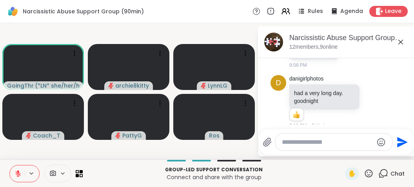
click at [318, 144] on textarea "Type your message" at bounding box center [327, 142] width 91 height 8
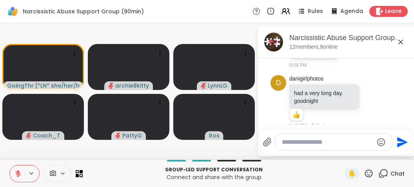
click at [316, 136] on div at bounding box center [334, 141] width 116 height 17
click at [313, 143] on textarea "Type your message" at bounding box center [327, 142] width 91 height 8
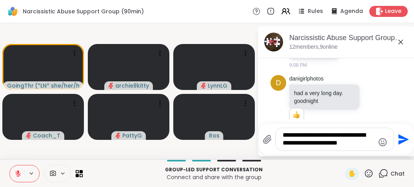
type textarea "**********"
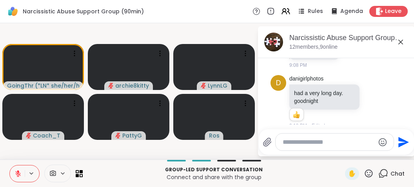
scroll to position [1424, 0]
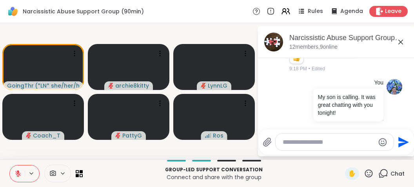
click at [402, 42] on icon at bounding box center [400, 41] width 9 height 9
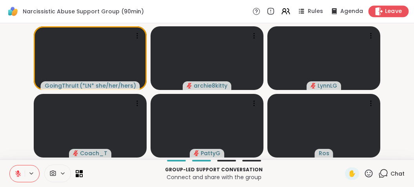
click at [387, 10] on span "Leave" at bounding box center [393, 11] width 17 height 8
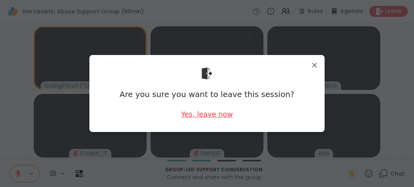
click at [205, 116] on div "Yes, leave now" at bounding box center [207, 114] width 52 height 10
